Goal: Information Seeking & Learning: Learn about a topic

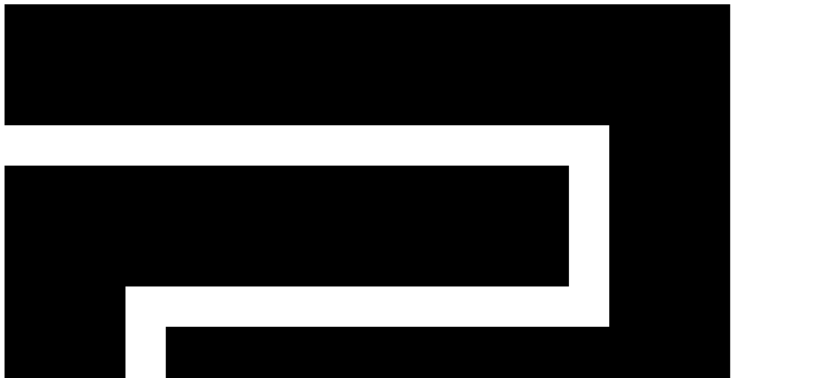
click at [389, 17] on div "CReward production Admin" at bounding box center [409, 348] width 810 height 689
drag, startPoint x: 265, startPoint y: 296, endPoint x: 158, endPoint y: 287, distance: 107.5
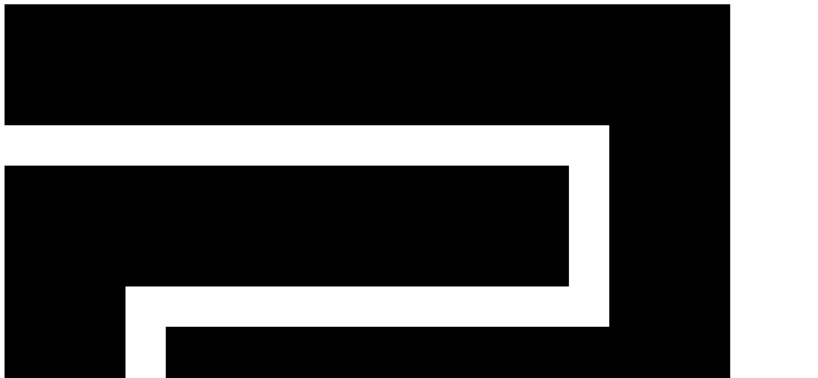
copy p "adekelvinkasogi@gmail.com"
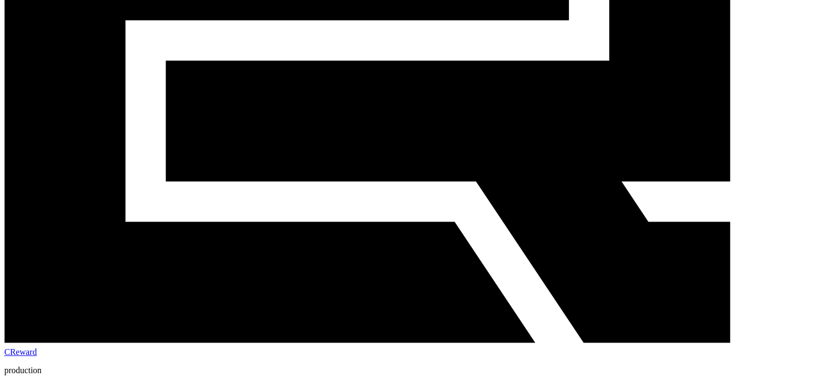
scroll to position [269, 0]
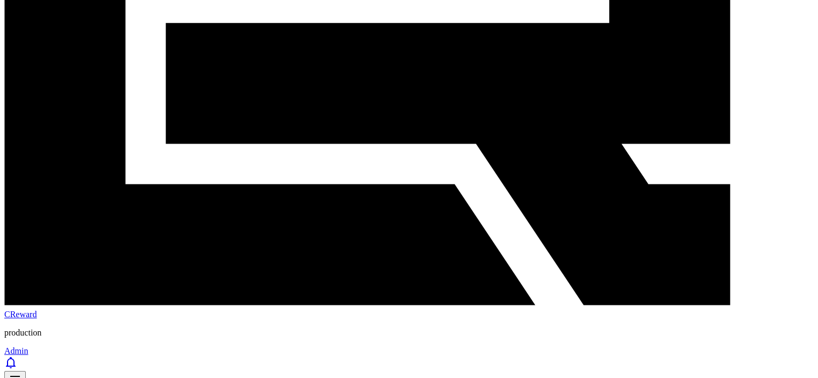
scroll to position [323, 0]
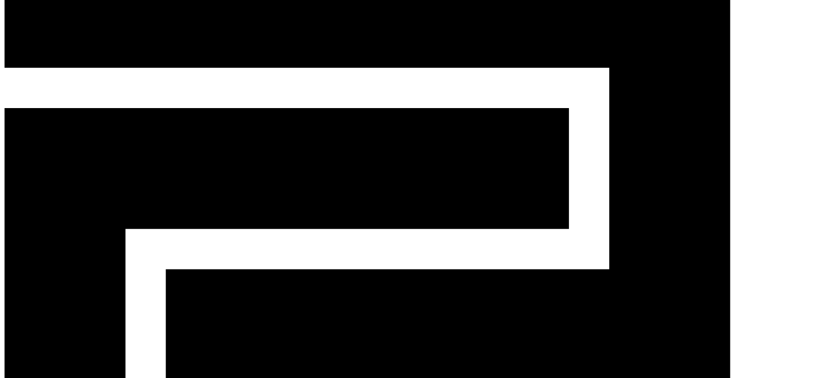
scroll to position [54, 0]
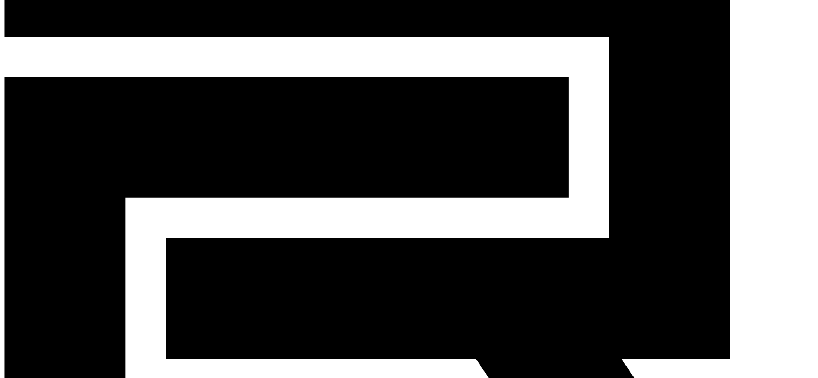
scroll to position [108, 0]
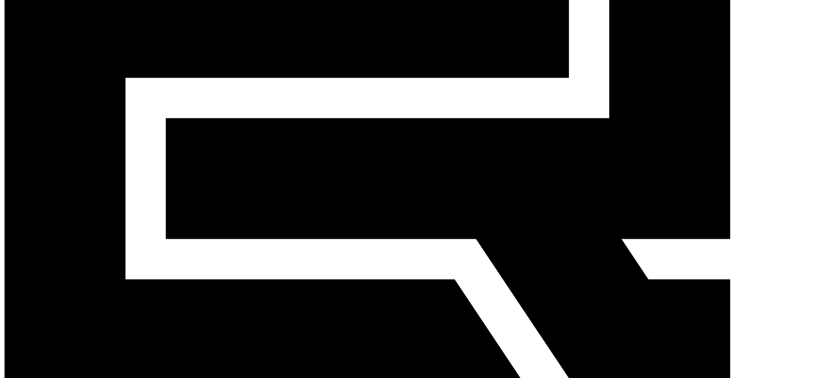
scroll to position [215, 0]
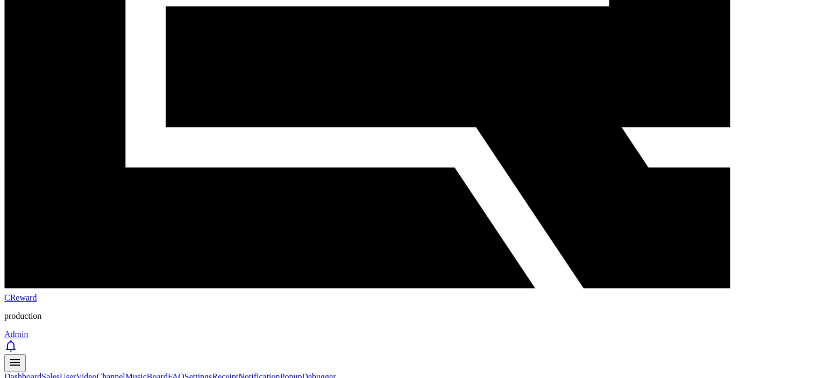
scroll to position [323, 0]
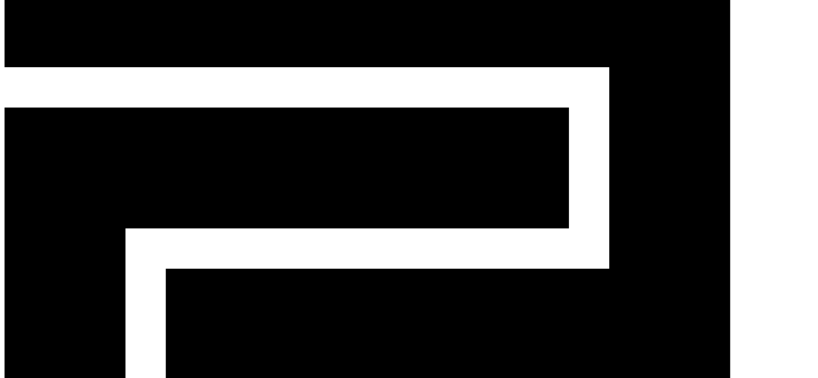
scroll to position [54, 0]
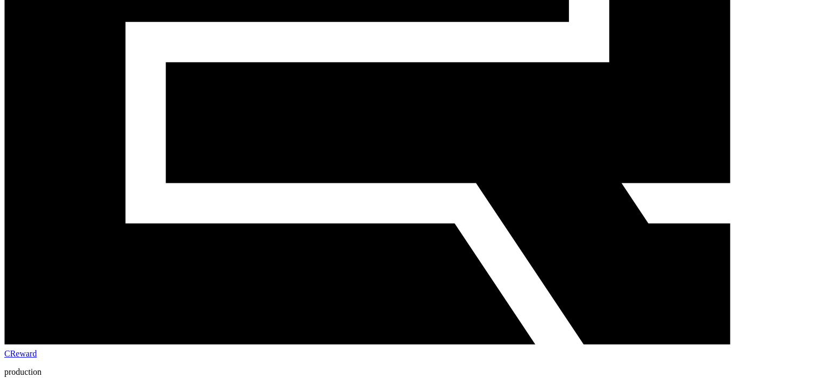
scroll to position [323, 0]
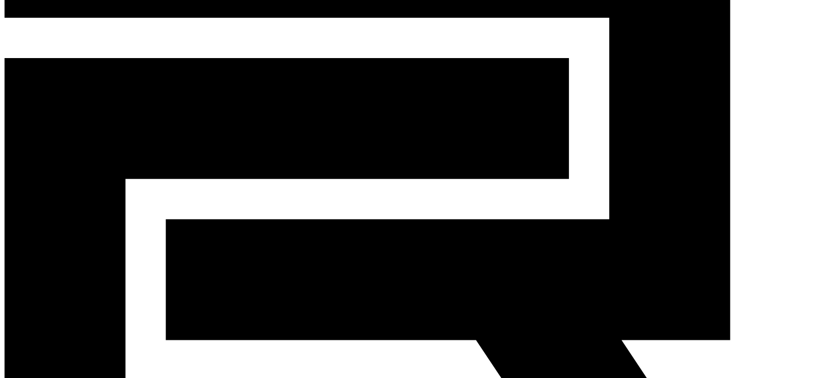
scroll to position [54, 0]
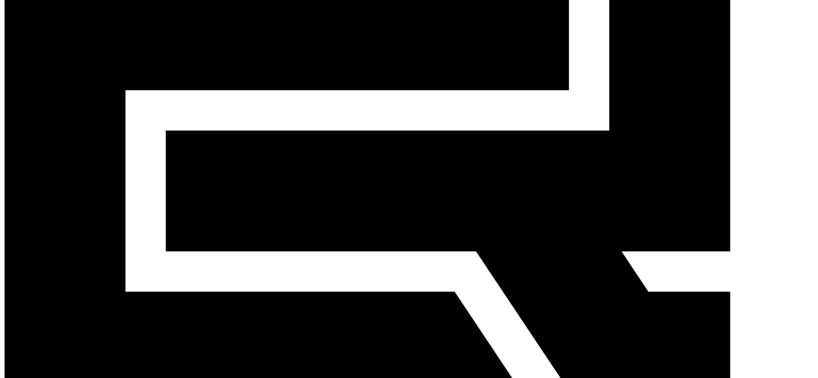
scroll to position [215, 0]
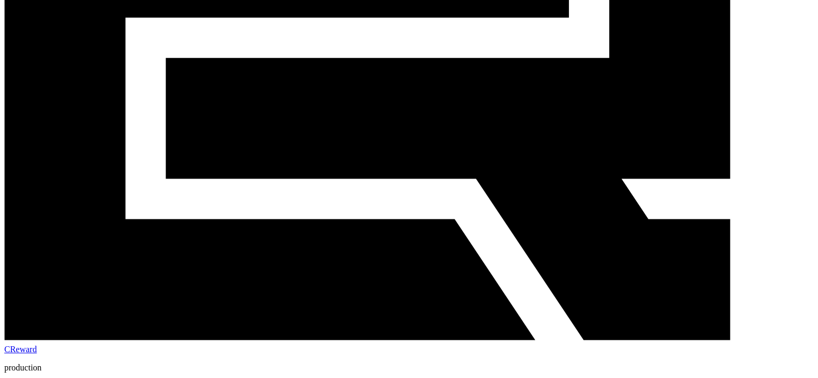
scroll to position [323, 0]
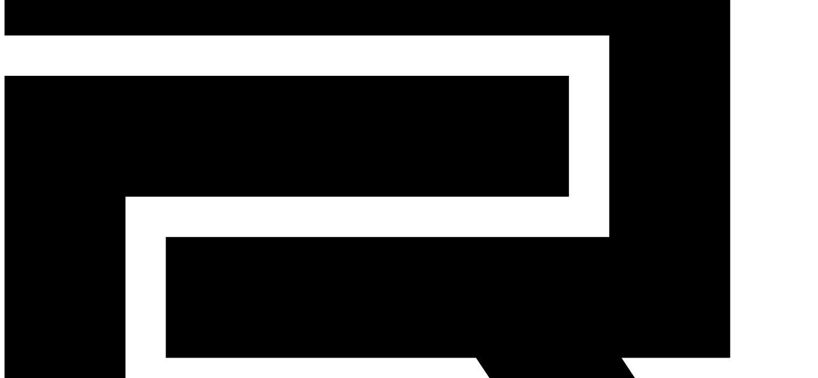
scroll to position [108, 0]
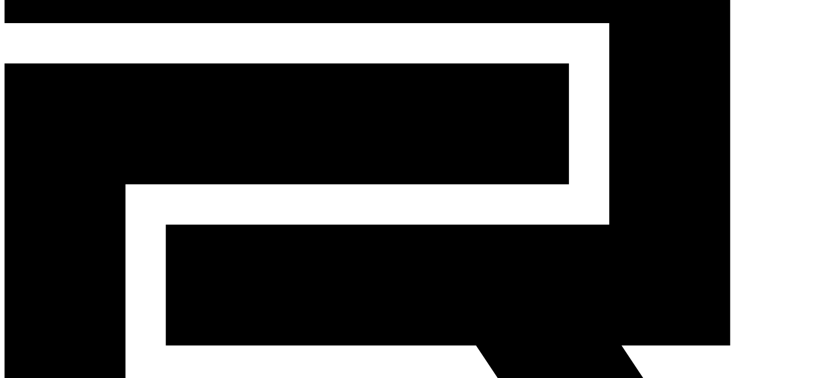
scroll to position [0, 0]
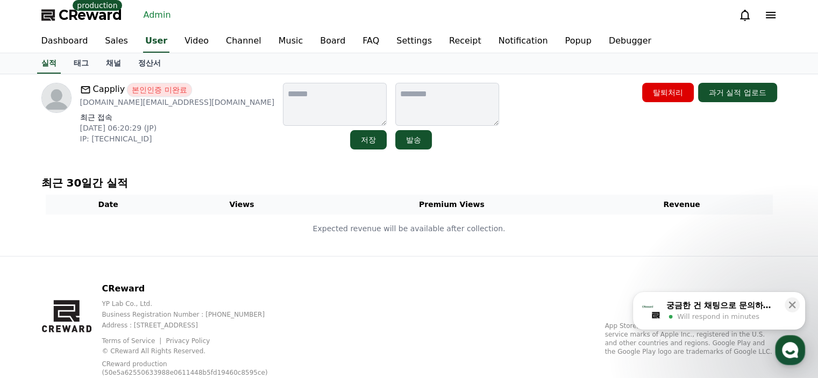
click at [116, 102] on p "azu.visa@gmail.com" at bounding box center [177, 102] width 195 height 11
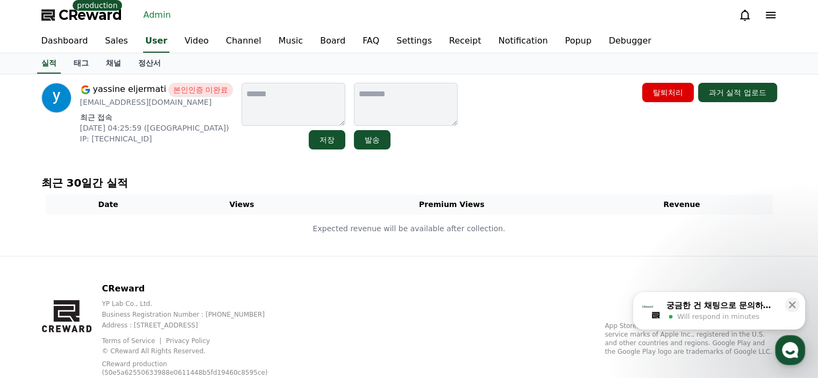
click at [167, 107] on p "yassinejermati@gmail.com" at bounding box center [156, 102] width 153 height 11
copy div "yassinejermati@gmail.com"
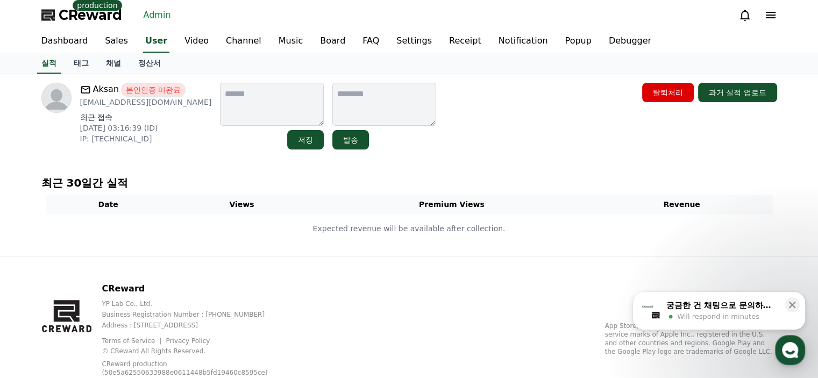
click at [169, 106] on p "goodness110188@gmail.com" at bounding box center [146, 102] width 132 height 11
copy div "goodness110188@gmail.com"
click at [114, 64] on link "채널" at bounding box center [113, 63] width 32 height 20
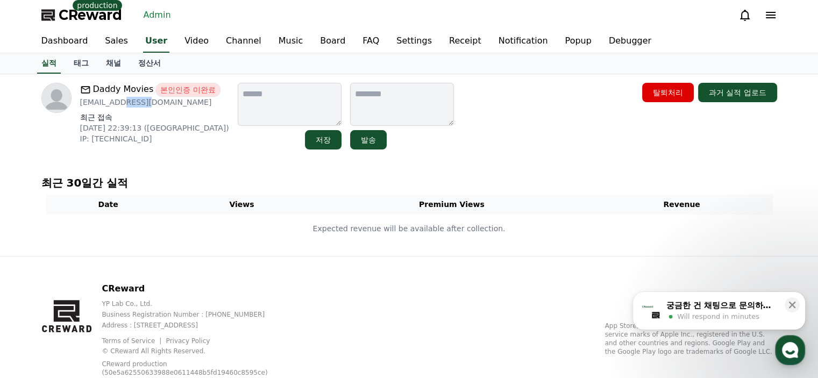
click at [136, 101] on p "[EMAIL_ADDRESS][DOMAIN_NAME]" at bounding box center [154, 102] width 149 height 11
click at [120, 60] on link "채널" at bounding box center [113, 63] width 32 height 20
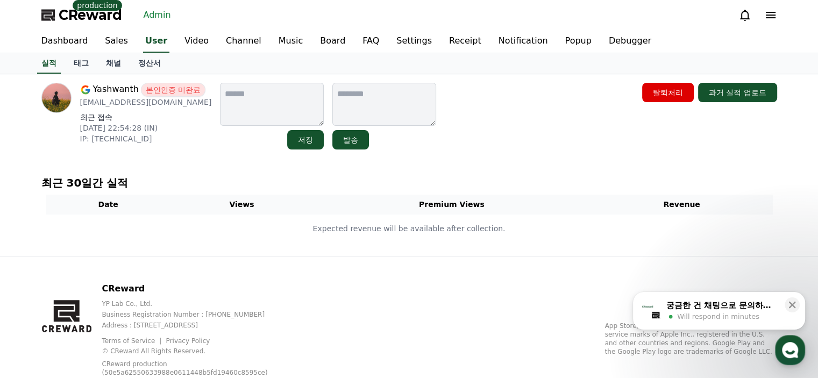
click at [149, 101] on p "klr199yashwanth@gmail.com" at bounding box center [146, 102] width 132 height 11
copy div "klr199yashwanth@gmail.com"
click at [111, 56] on link "채널" at bounding box center [113, 63] width 32 height 20
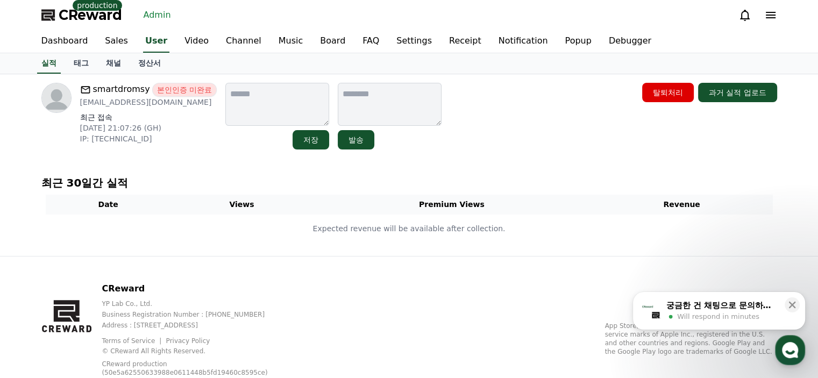
click at [142, 104] on p "niiwildlife@gmail.com" at bounding box center [148, 102] width 137 height 11
copy div "niiwildlife@gmail.com"
click at [124, 69] on link "채널" at bounding box center [113, 63] width 32 height 20
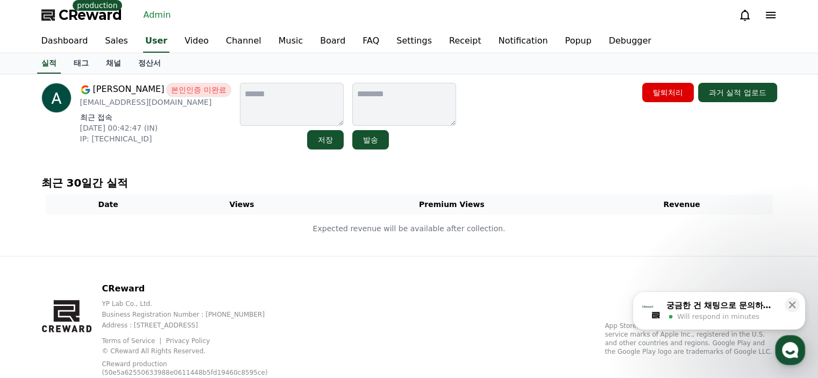
click at [142, 102] on p "[EMAIL_ADDRESS][DOMAIN_NAME]" at bounding box center [155, 102] width 151 height 11
click at [142, 102] on p "at603305@gmail.com" at bounding box center [155, 102] width 151 height 11
copy div "at603305@gmail.com"
click at [114, 67] on link "채널" at bounding box center [113, 63] width 32 height 20
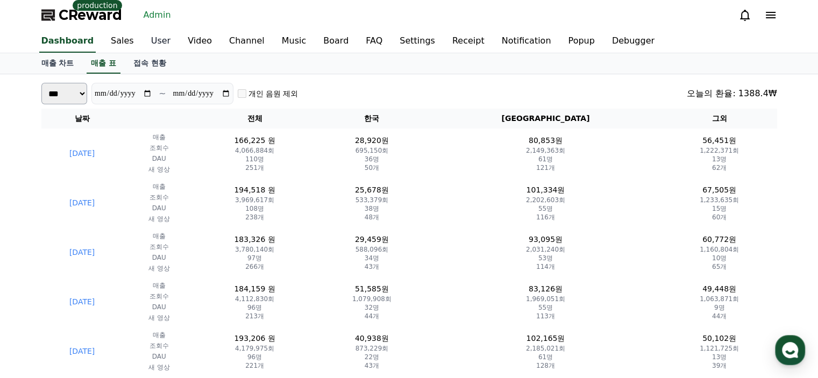
click at [148, 45] on link "User" at bounding box center [161, 41] width 37 height 23
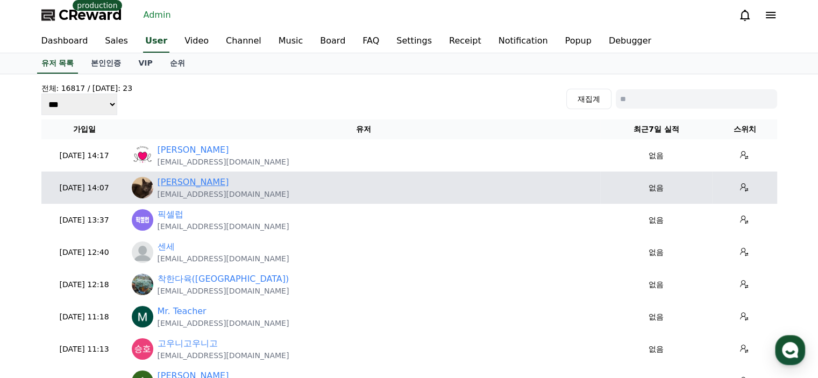
click at [204, 179] on link "Donggun Han" at bounding box center [194, 182] width 72 height 13
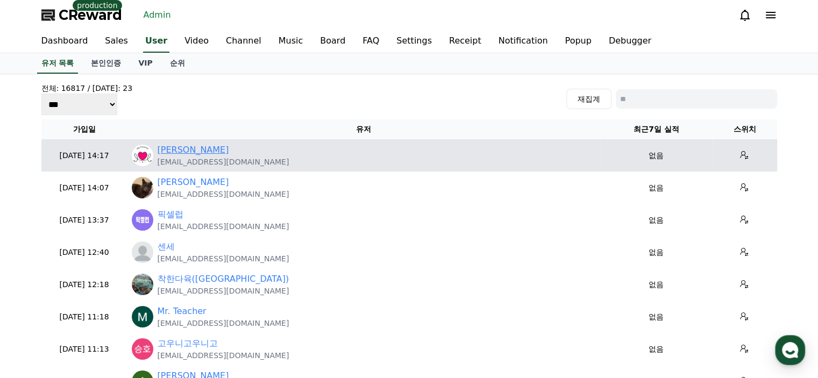
click at [174, 154] on link "[PERSON_NAME]" at bounding box center [194, 150] width 72 height 13
